Goal: Task Accomplishment & Management: Manage account settings

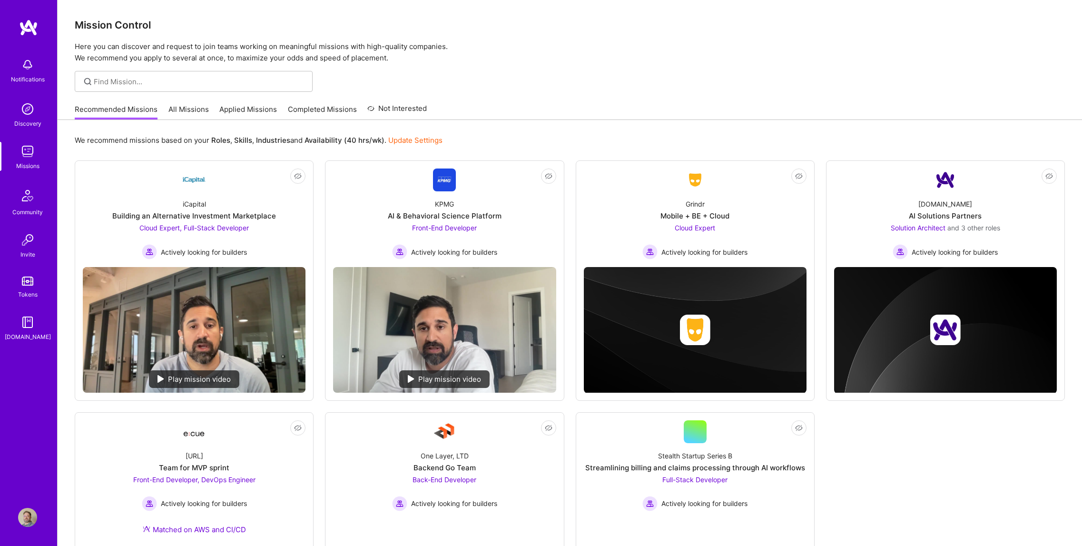
click at [33, 516] on img at bounding box center [27, 517] width 19 height 19
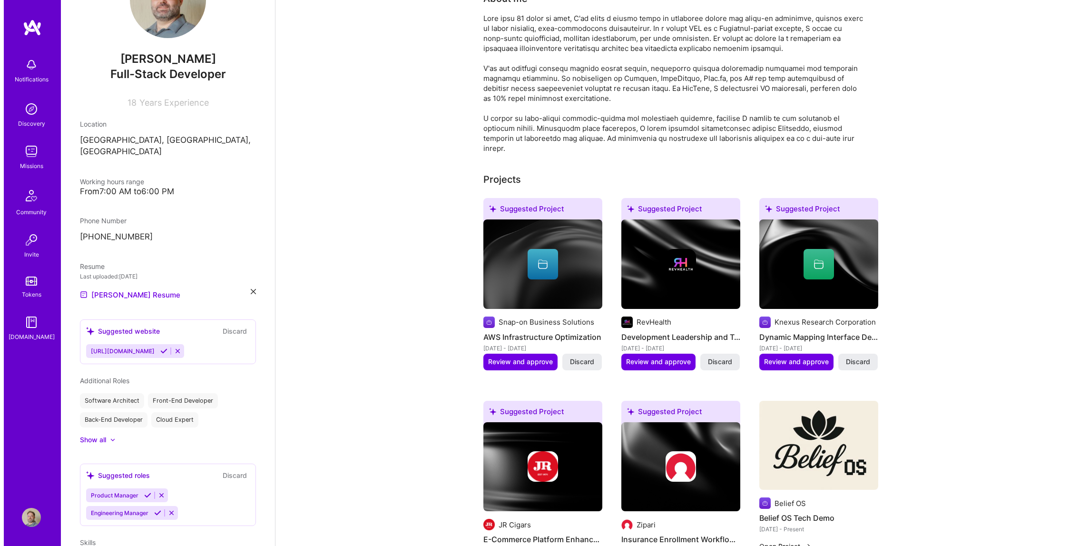
scroll to position [114, 0]
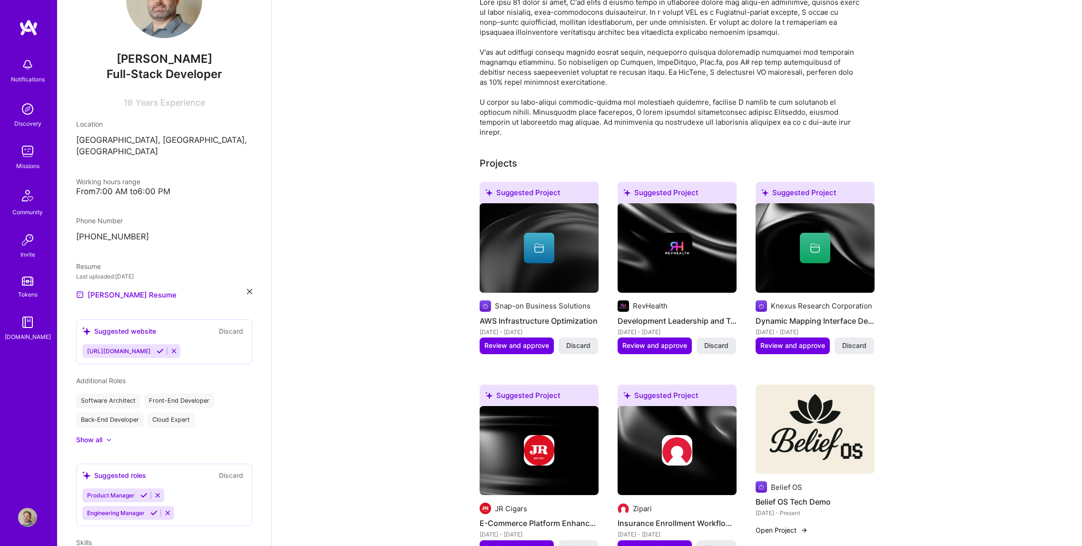
click at [783, 525] on button "Open Project" at bounding box center [782, 530] width 52 height 10
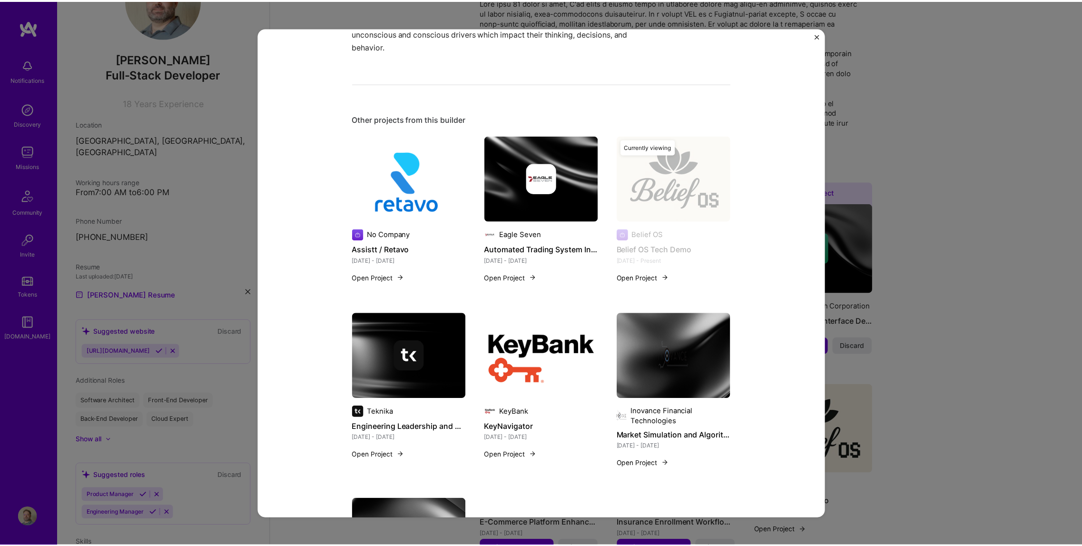
scroll to position [944, 0]
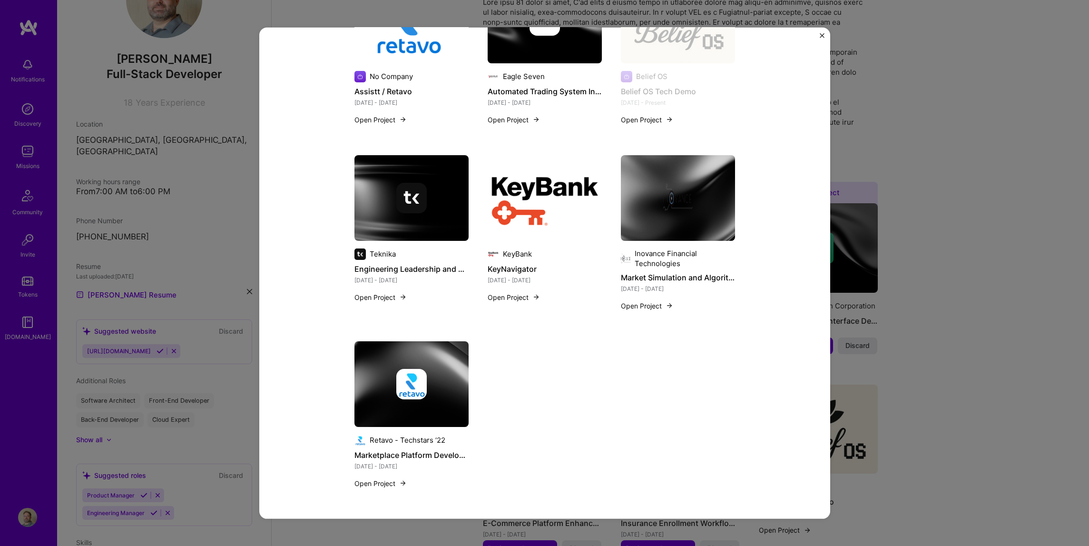
click at [823, 36] on img "Close" at bounding box center [822, 35] width 5 height 5
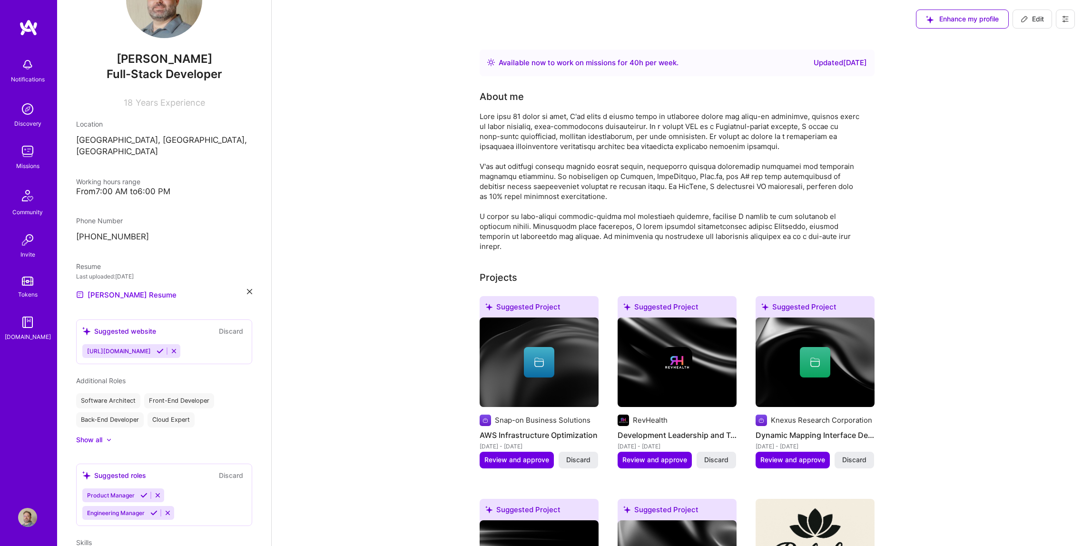
click at [1036, 14] on span "Edit" at bounding box center [1032, 19] width 23 height 10
select select "US"
select select "Right Now"
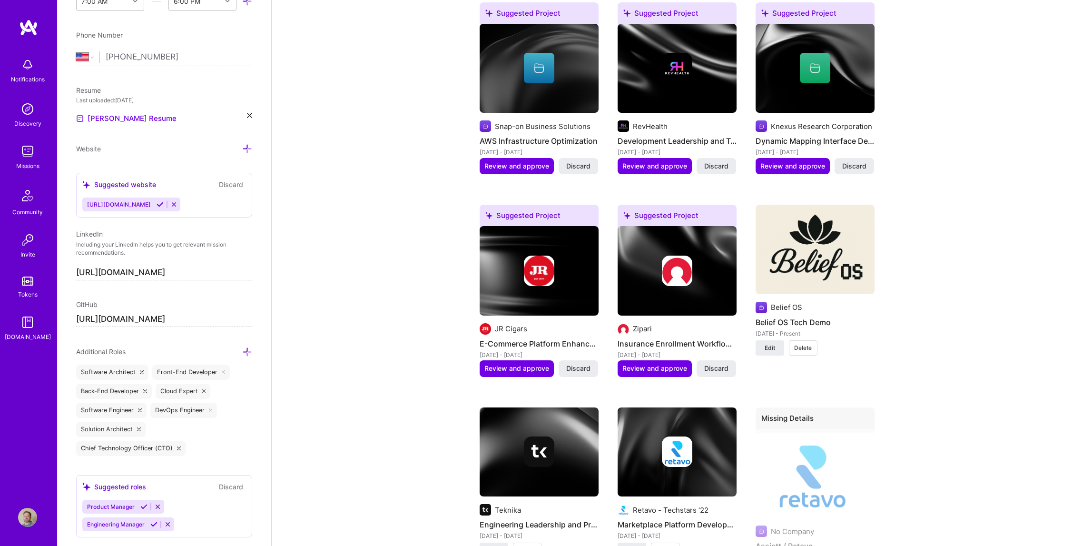
scroll to position [742, 0]
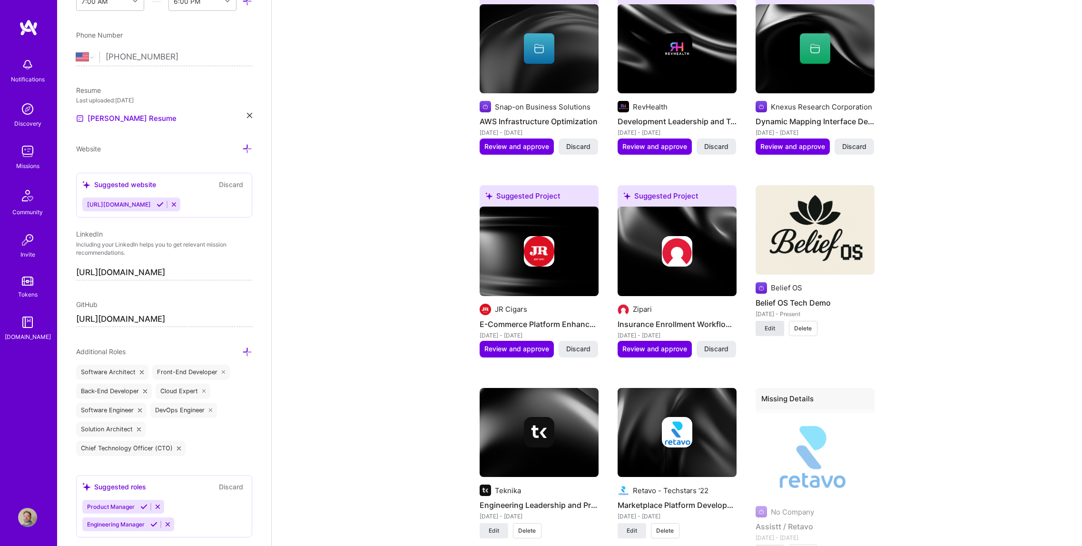
click at [767, 333] on button "Edit" at bounding box center [770, 328] width 29 height 15
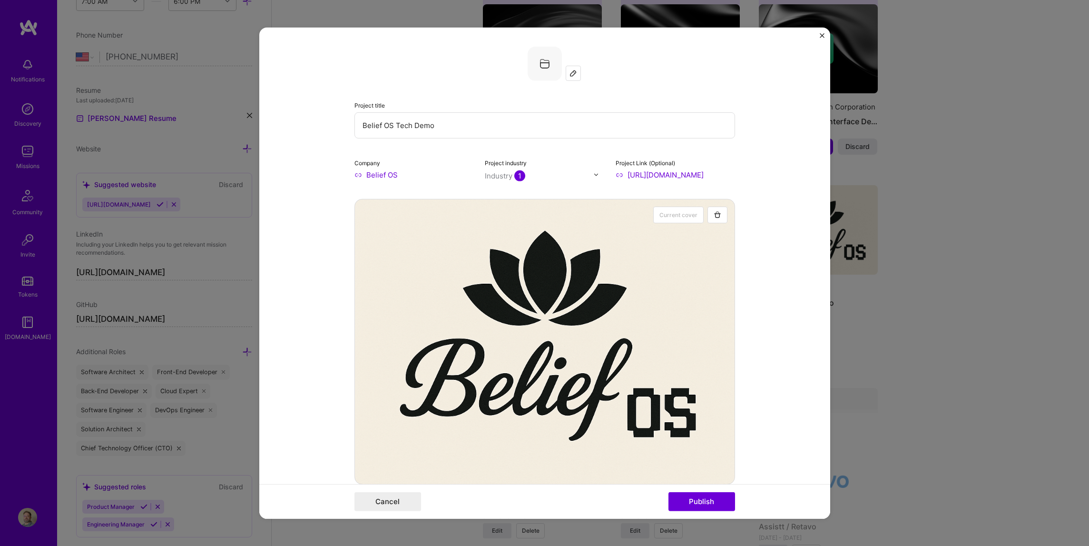
click at [617, 176] on input "[URL][DOMAIN_NAME]" at bounding box center [675, 174] width 119 height 10
click at [700, 167] on div "Project Link (Optional) [URL][DOMAIN_NAME]" at bounding box center [675, 168] width 119 height 22
click at [705, 177] on input "[URL][DOMAIN_NAME]" at bounding box center [675, 174] width 119 height 10
type input "[URL][DOMAIN_NAME]"
click at [700, 502] on button "Publish" at bounding box center [702, 501] width 67 height 19
